Goal: Obtain resource: Download file/media

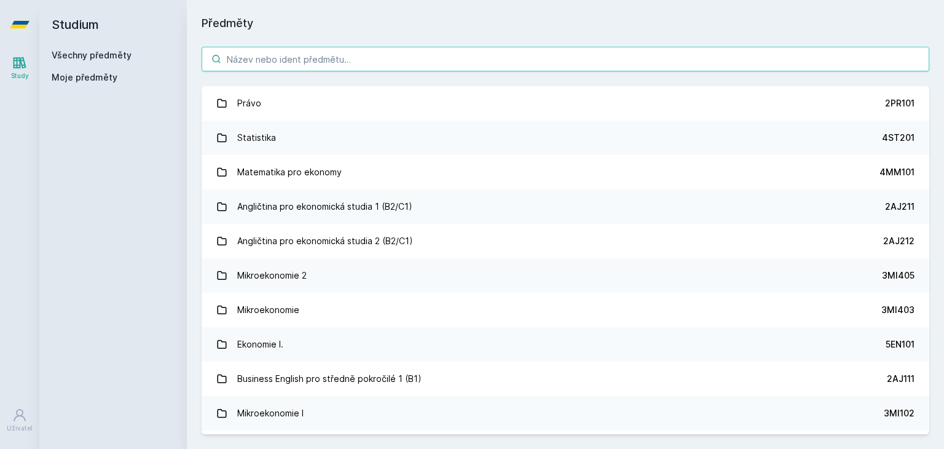
click at [286, 62] on input "search" at bounding box center [566, 59] width 728 height 25
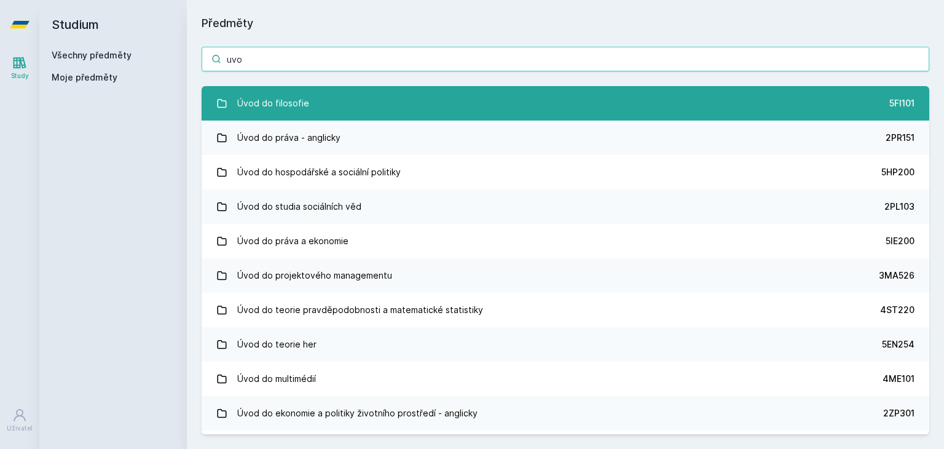
type input "uvo"
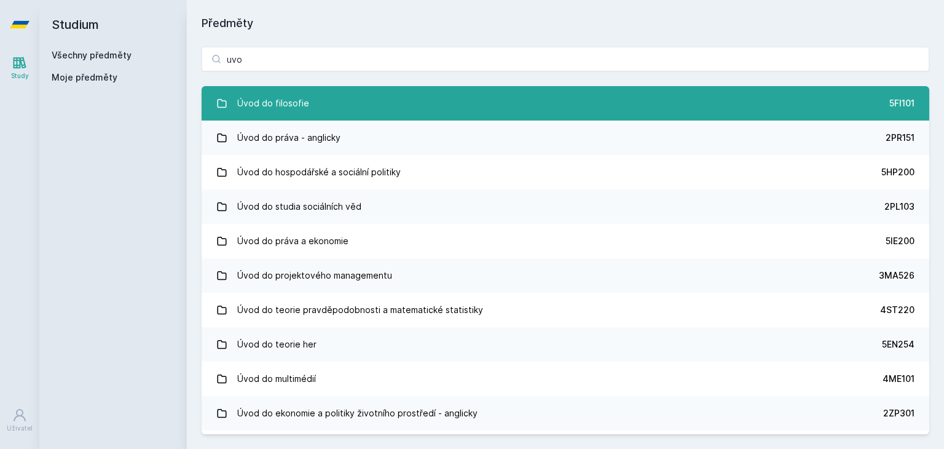
click at [358, 99] on link "Úvod do filosofie 5FI101" at bounding box center [566, 103] width 728 height 34
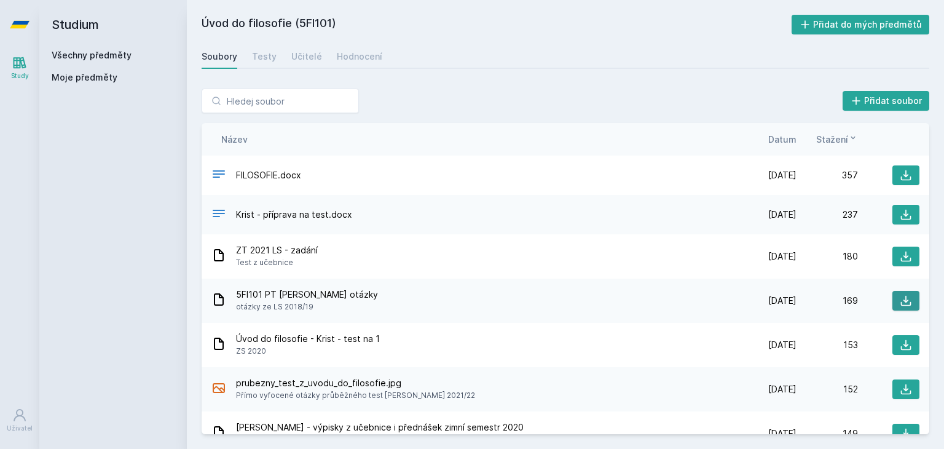
click at [900, 303] on icon at bounding box center [906, 300] width 12 height 12
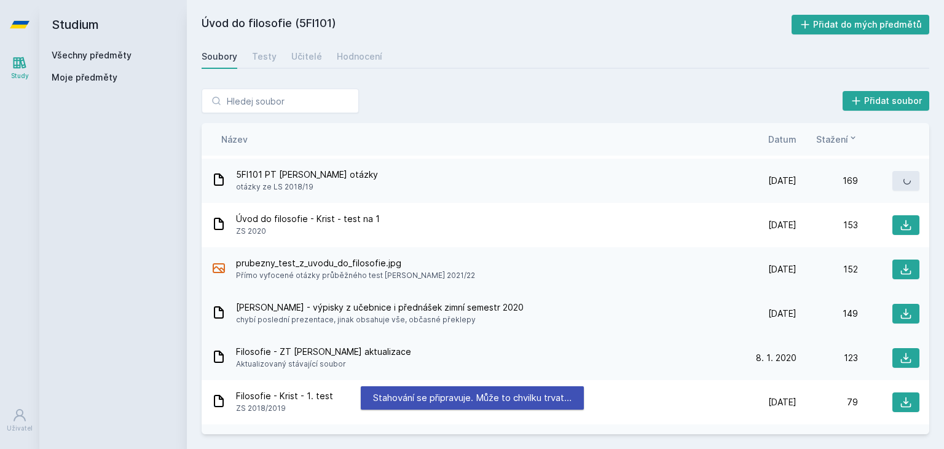
scroll to position [123, 0]
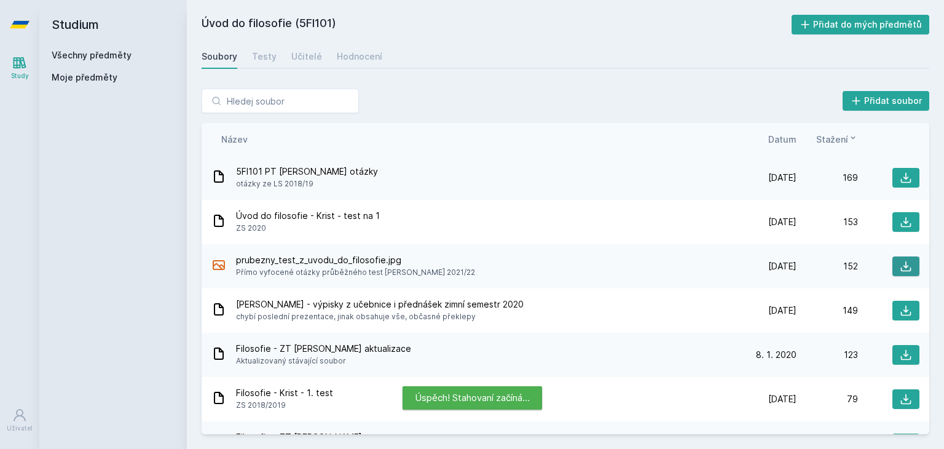
click at [900, 264] on icon at bounding box center [906, 266] width 12 height 12
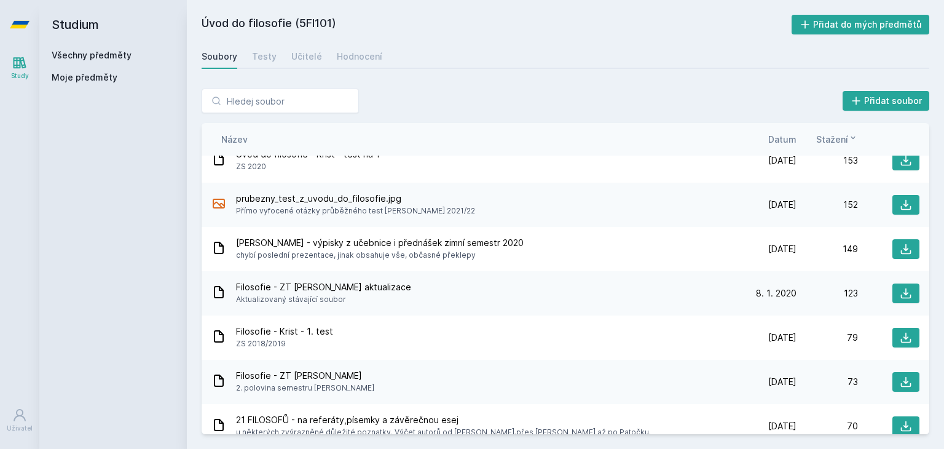
scroll to position [0, 0]
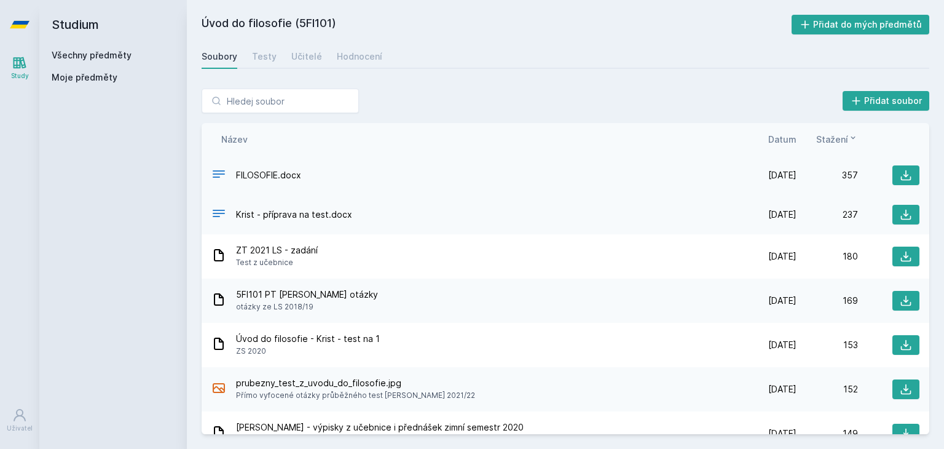
click at [265, 175] on span "FILOSOFIE.docx" at bounding box center [268, 175] width 65 height 12
click at [224, 171] on icon at bounding box center [218, 174] width 15 height 15
